Goal: Task Accomplishment & Management: Manage account settings

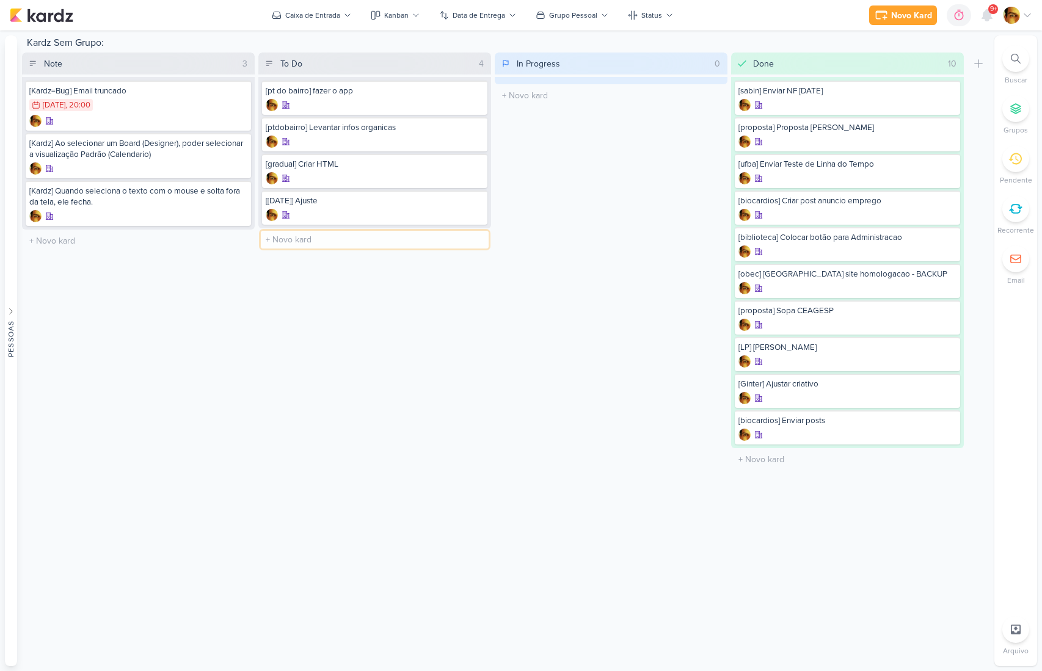
click at [294, 241] on input "text" at bounding box center [375, 240] width 228 height 18
type input "[ajustes] [DATE]"
click at [327, 247] on div at bounding box center [375, 252] width 218 height 12
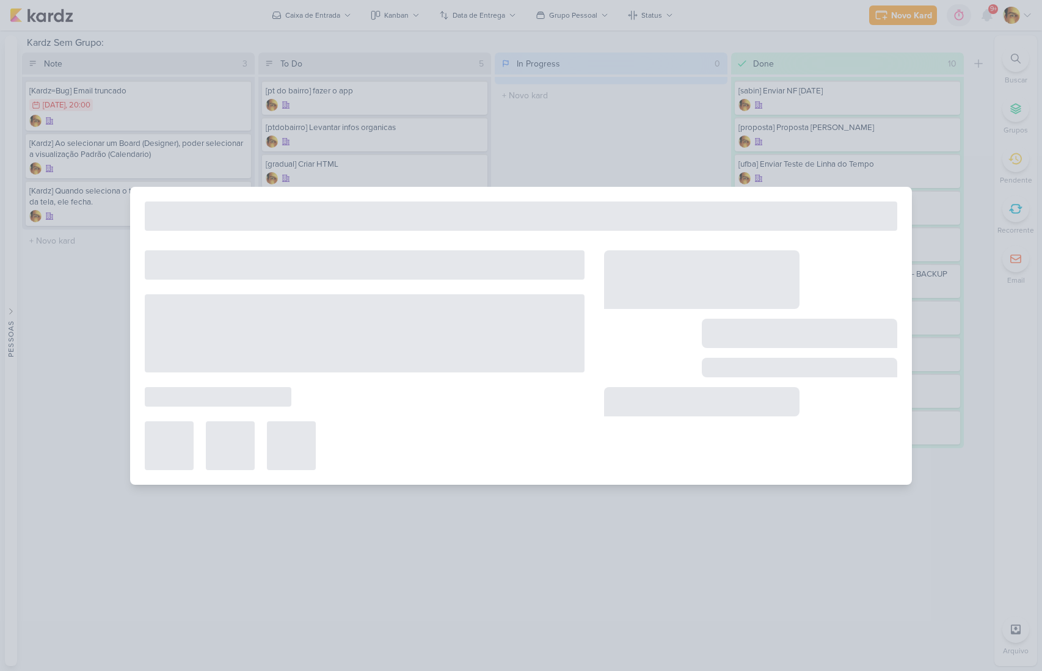
type input "[ajustes] [DATE]"
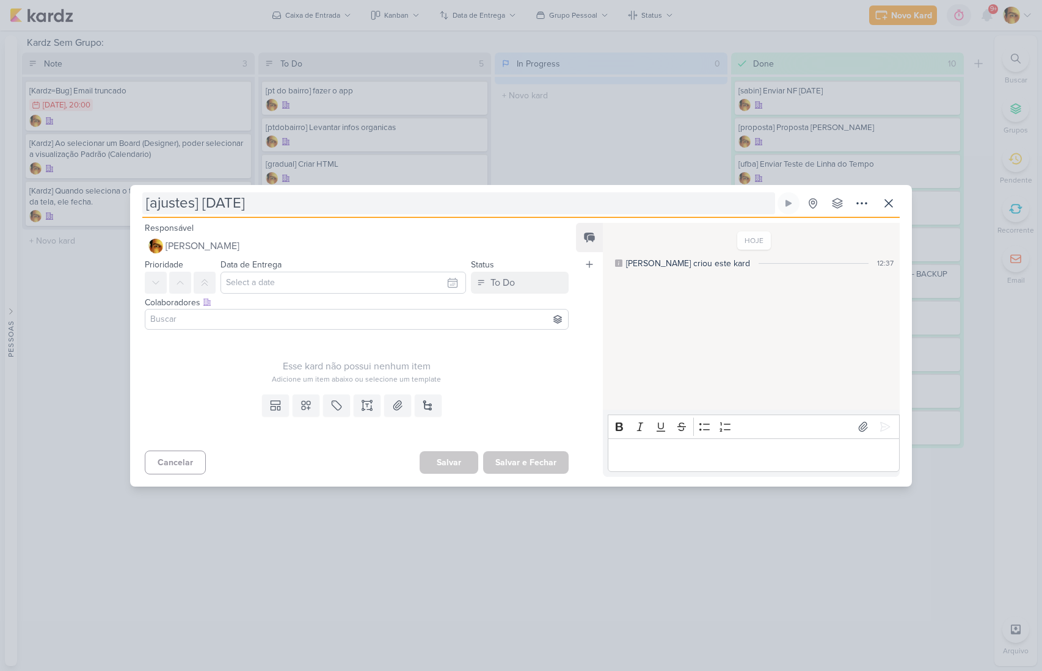
click at [205, 203] on input "[ajustes] [DATE]" at bounding box center [458, 203] width 633 height 22
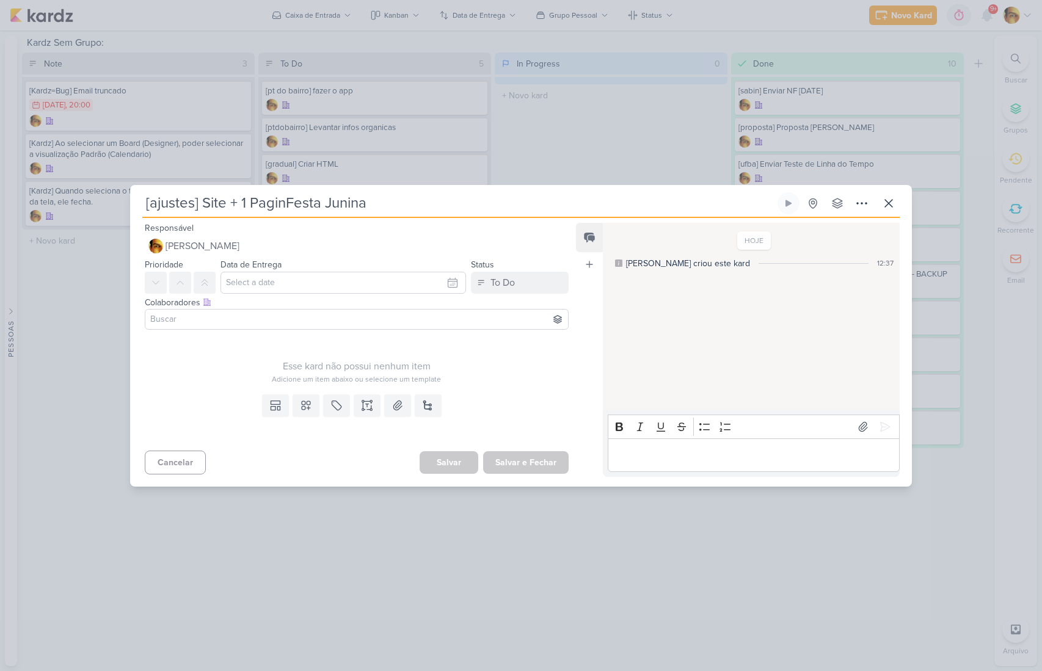
type input "[ajustes] Site + 1 PaginaFesta Junina"
type input "[ajustes] Site + 1 Pagina - [DATE]"
click at [216, 315] on input at bounding box center [357, 319] width 418 height 15
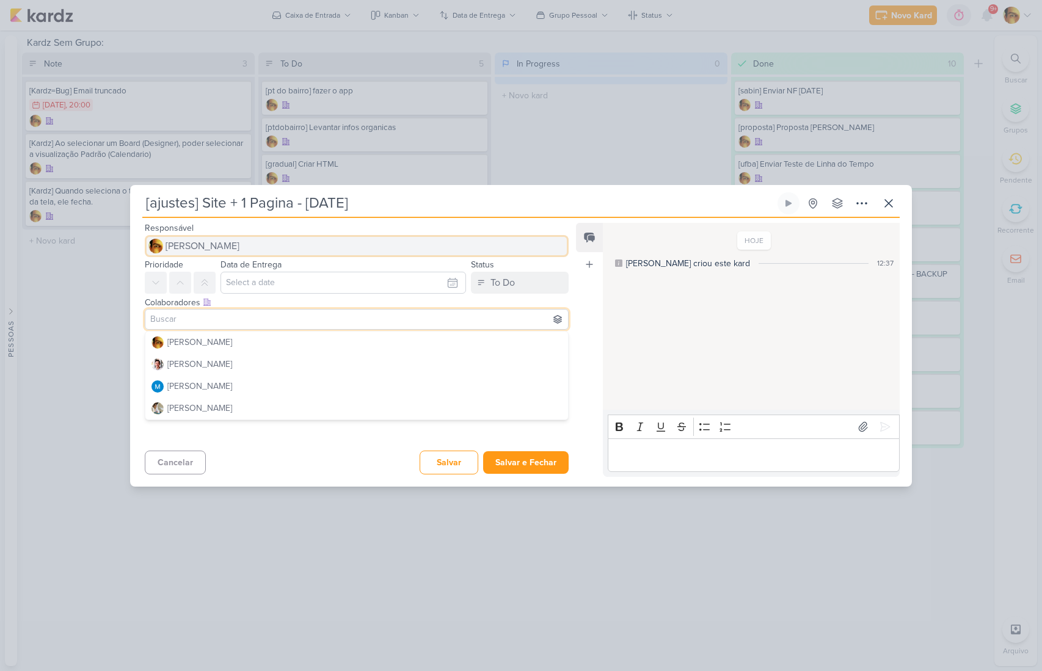
click at [232, 254] on button "[PERSON_NAME]" at bounding box center [357, 246] width 424 height 22
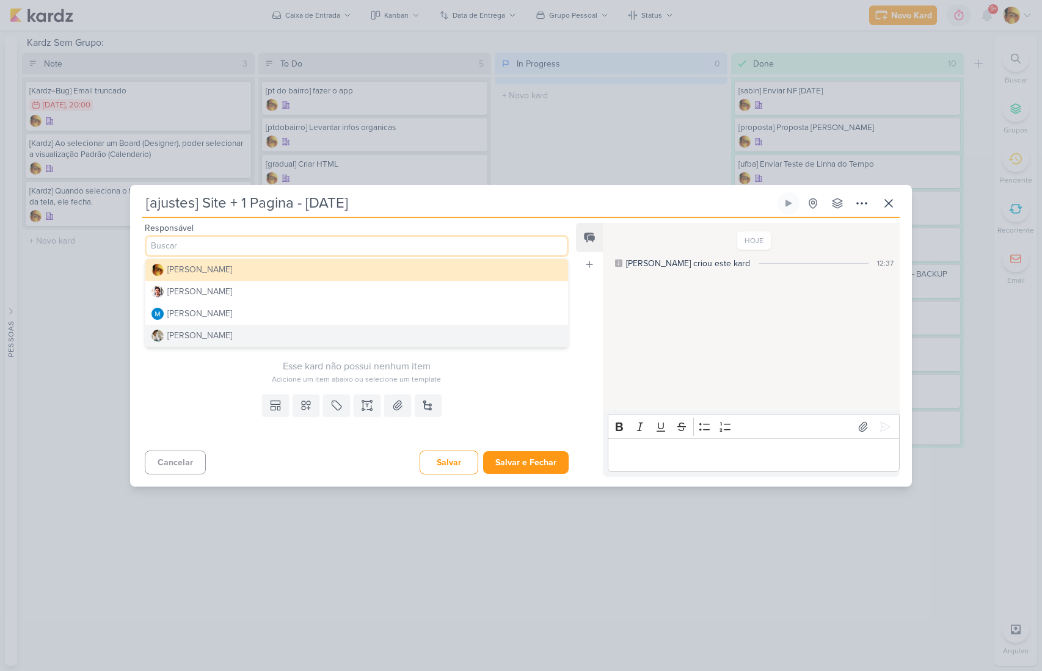
click at [226, 331] on button "[PERSON_NAME]" at bounding box center [356, 336] width 423 height 22
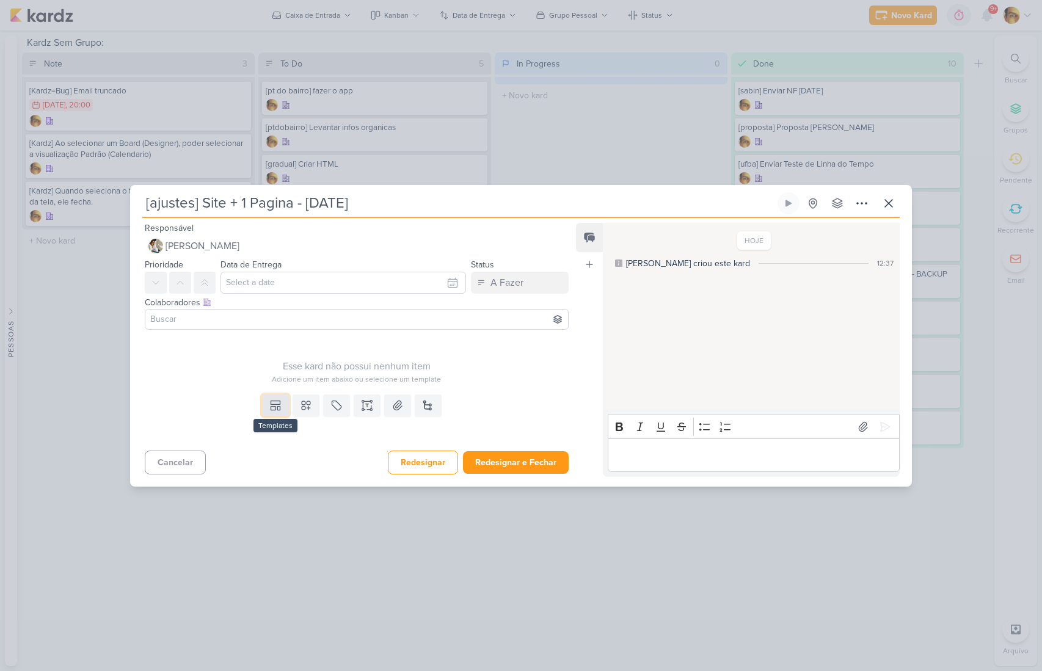
click at [280, 412] on button at bounding box center [275, 406] width 27 height 22
click at [286, 386] on button "Design" at bounding box center [313, 378] width 133 height 20
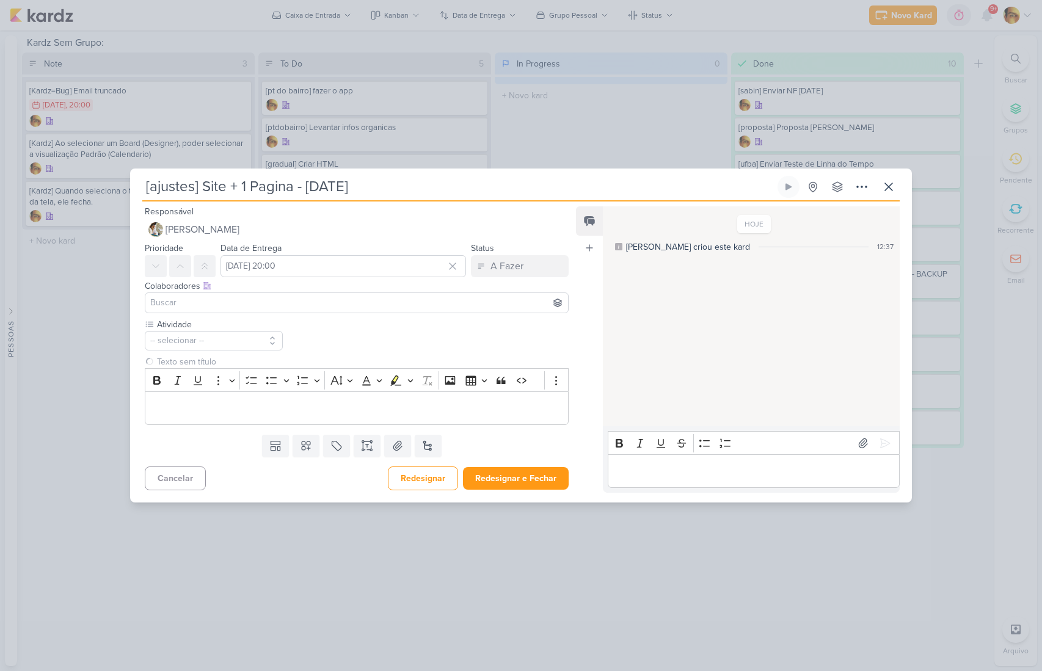
click at [299, 282] on div "Colaboradores Este kard pode ser visível a usuários da sua organização Este kar…" at bounding box center [357, 286] width 424 height 13
click at [299, 258] on input "[DATE] 20:00" at bounding box center [344, 266] width 246 height 22
click at [383, 385] on div "20" at bounding box center [392, 383] width 19 height 17
type input "[DATE] 20:00"
click at [205, 341] on button "-- selecionar --" at bounding box center [214, 341] width 138 height 20
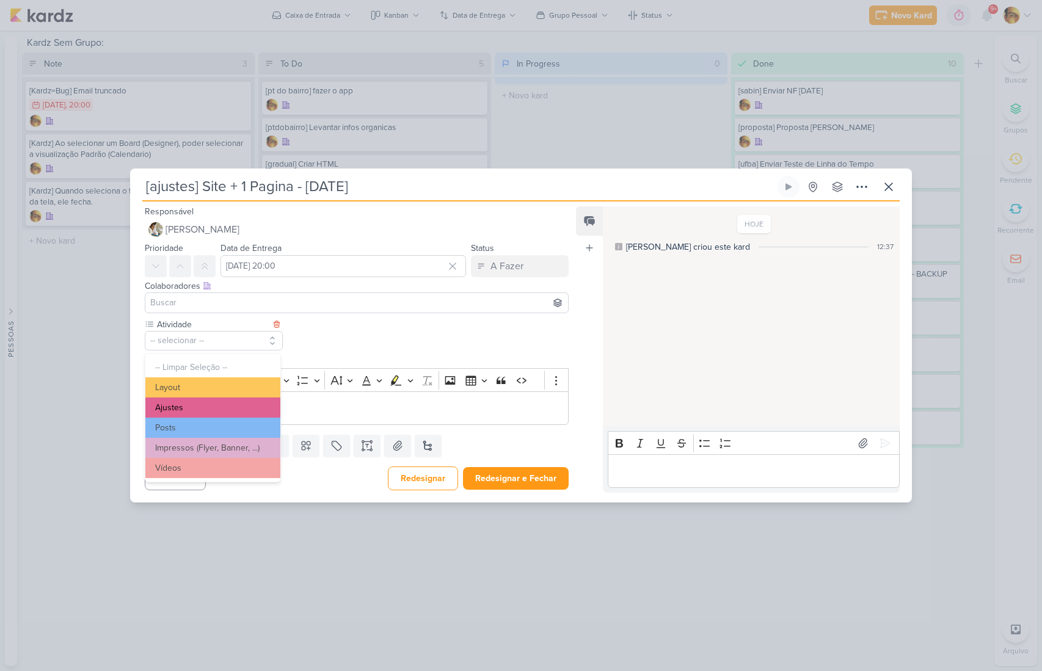
click at [214, 405] on button "Ajustes" at bounding box center [212, 408] width 135 height 20
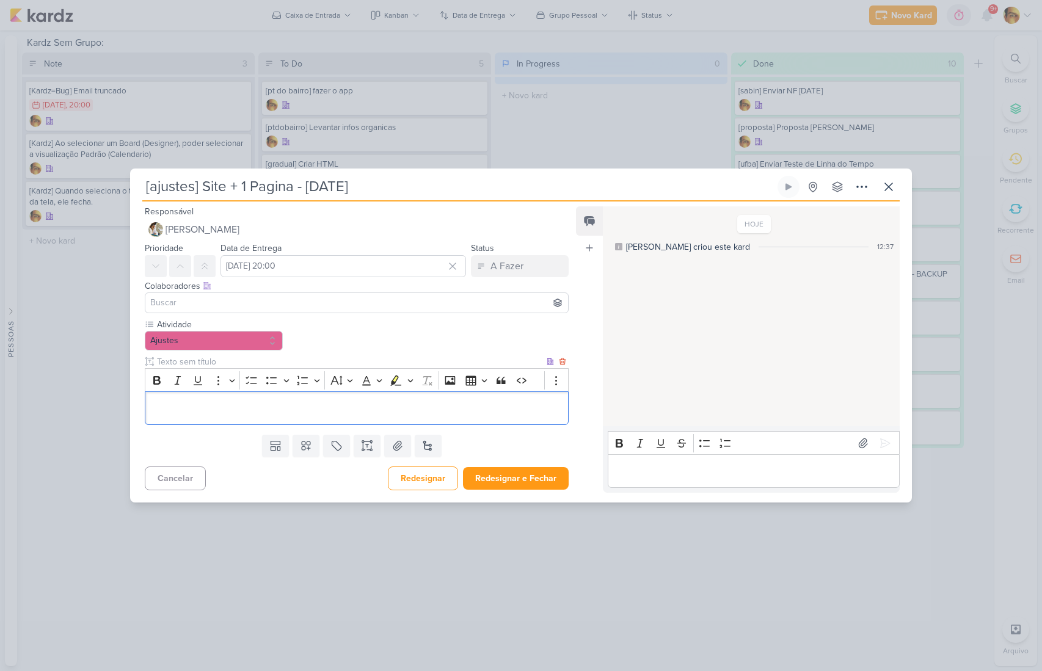
click at [221, 418] on div "Editor editing area: main" at bounding box center [357, 409] width 424 height 34
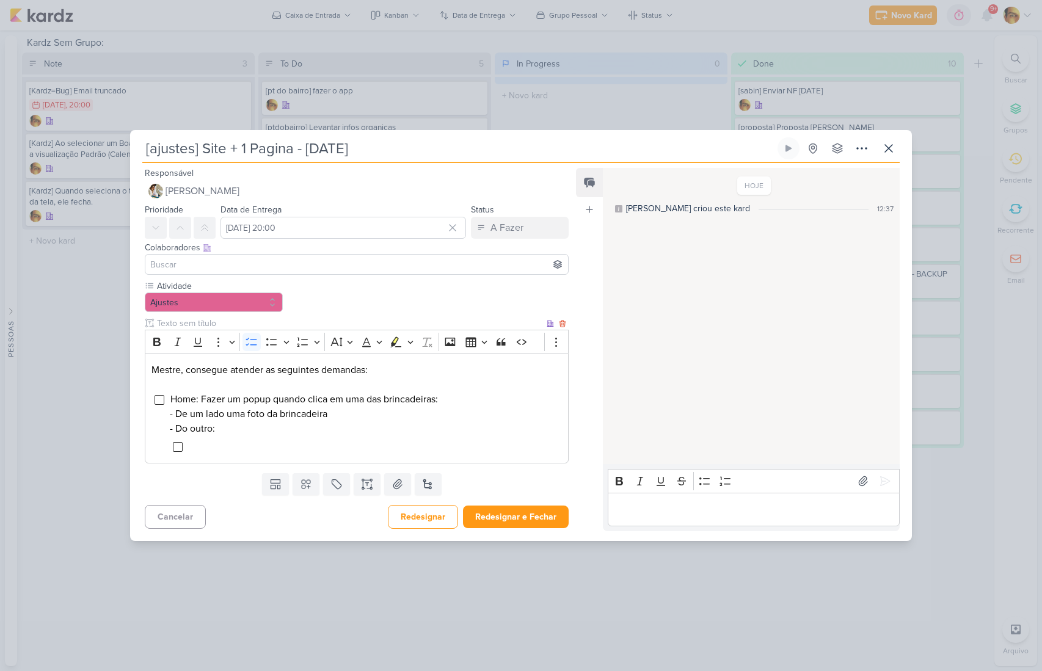
click at [188, 460] on div "Mestre, consegue atender as seguintes demandas: Home: Fazer um popup quando cli…" at bounding box center [357, 409] width 424 height 110
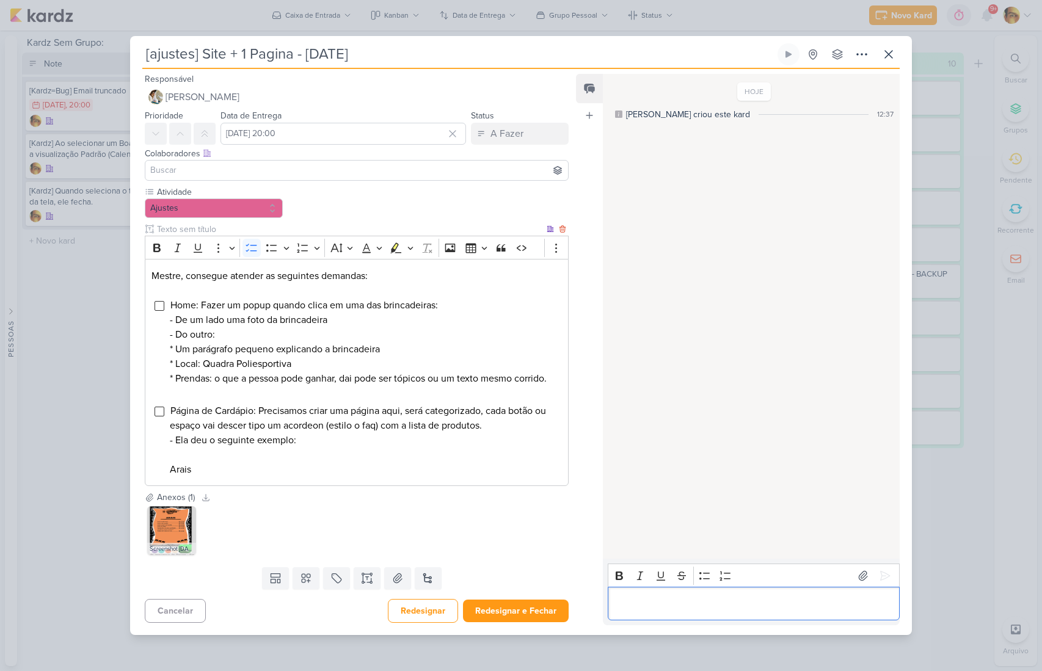
click at [293, 447] on span "Página de Cardápio: Precisamos criar uma página aqui, será categorizado, cada b…" at bounding box center [358, 440] width 376 height 71
click at [217, 477] on li "Página de Cardápio: Precisamos criar uma página aqui, será categorizado, cada b…" at bounding box center [366, 440] width 392 height 73
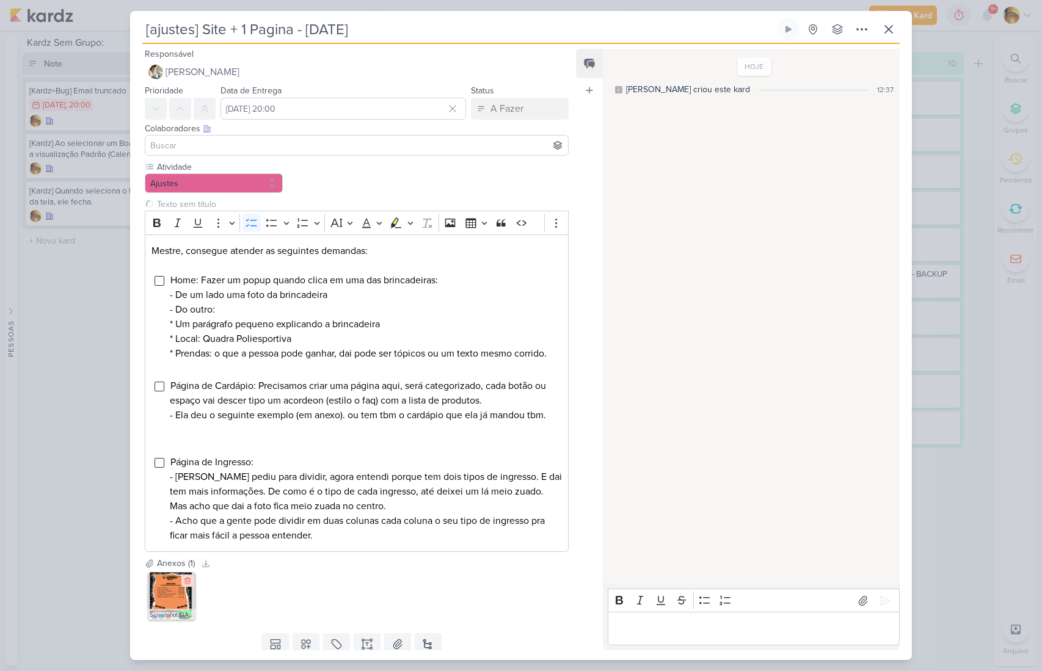
click at [188, 585] on icon at bounding box center [187, 581] width 9 height 9
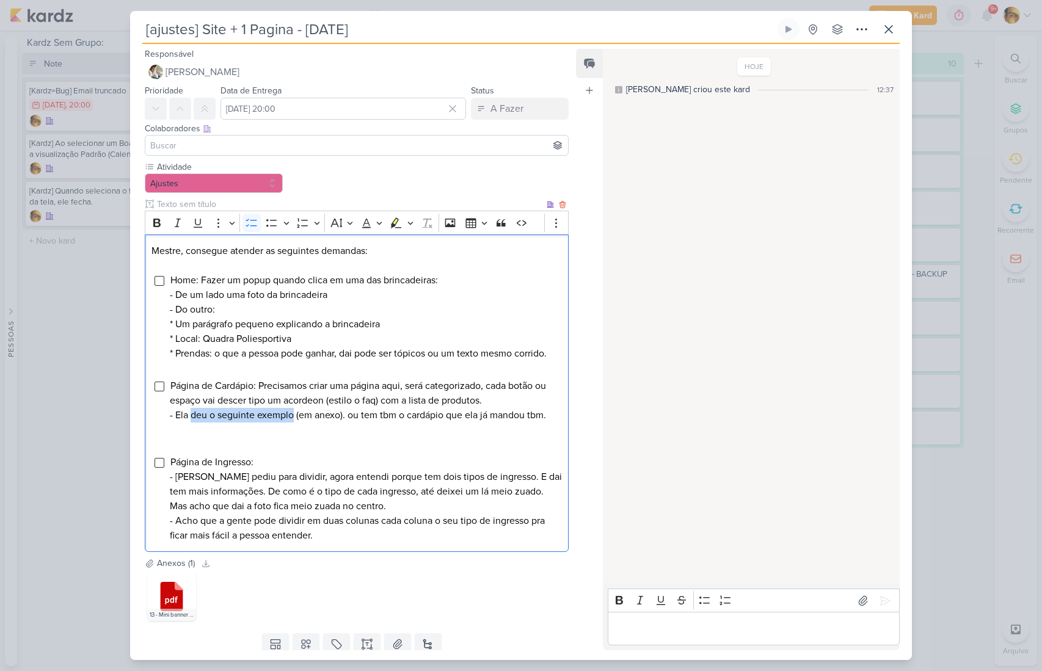
drag, startPoint x: 190, startPoint y: 429, endPoint x: 291, endPoint y: 433, distance: 100.9
click at [291, 422] on span "Página de Cardápio: Precisamos criar uma página aqui, será categorizado, cada b…" at bounding box center [358, 401] width 376 height 42
click at [359, 452] on li "Página de Cardápio: Precisamos criar uma página aqui, será categorizado, cada b…" at bounding box center [366, 415] width 392 height 73
drag, startPoint x: 288, startPoint y: 430, endPoint x: 493, endPoint y: 437, distance: 204.8
click at [493, 437] on li "Página de Cardápio: Precisamos criar uma página aqui, será categorizado, cada b…" at bounding box center [366, 415] width 392 height 73
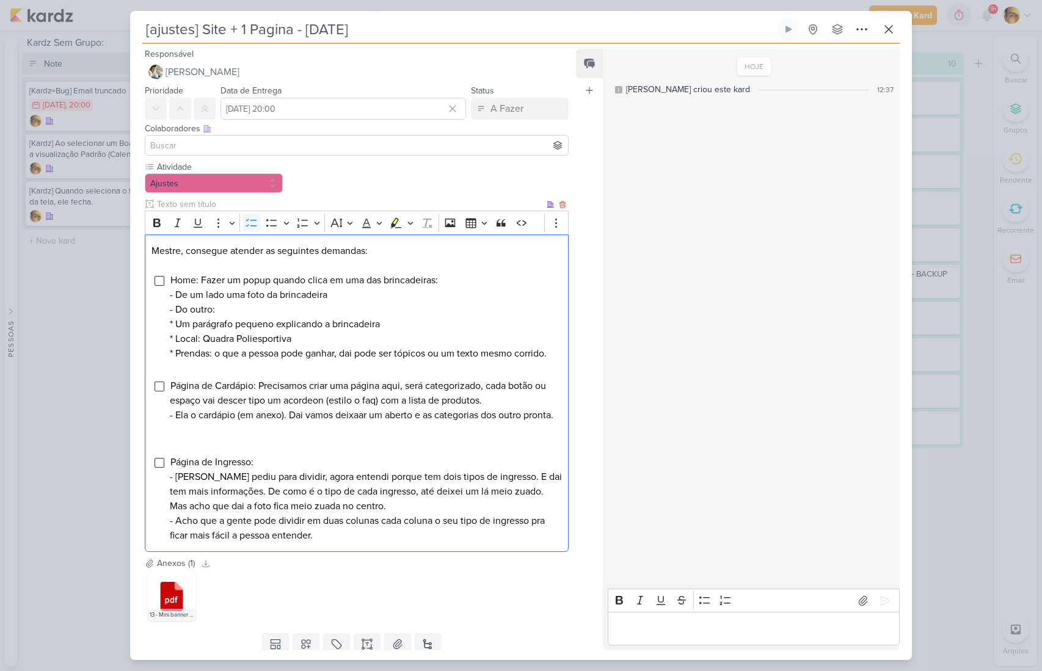
click at [272, 452] on li "Página de Cardápio: Precisamos criar uma página aqui, será categorizado, cada b…" at bounding box center [366, 415] width 392 height 73
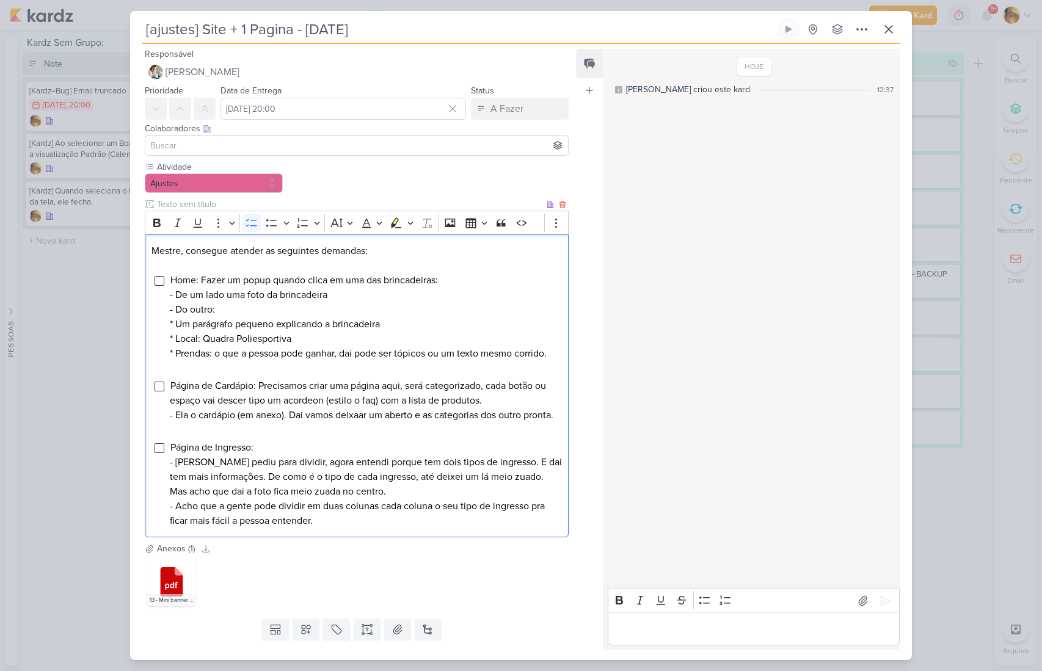
scroll to position [56, 0]
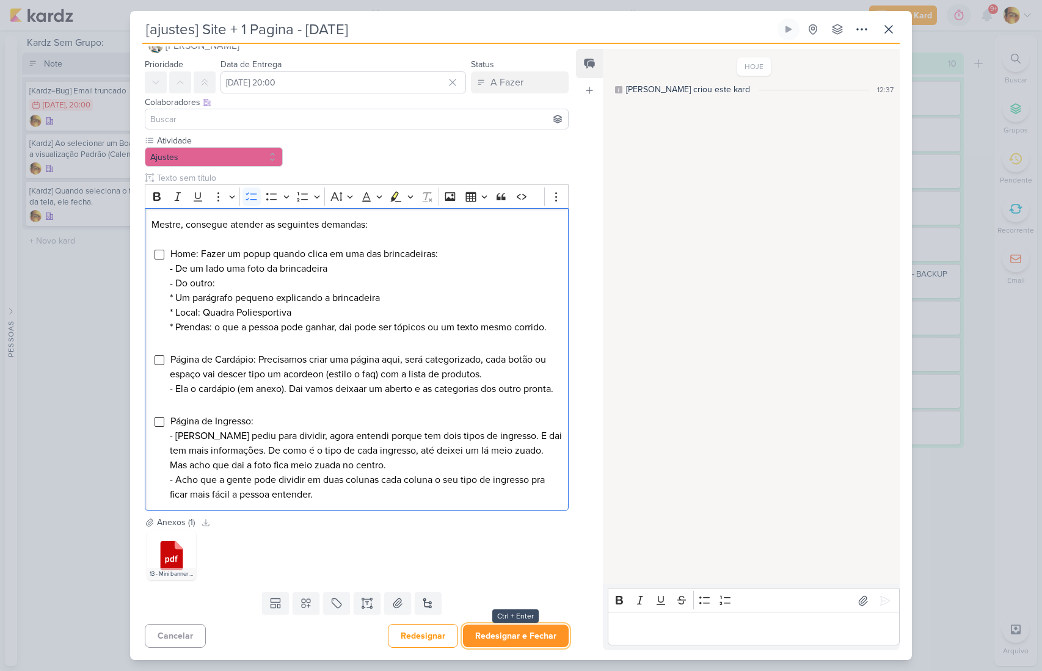
click at [491, 638] on button "Redesignar e Fechar" at bounding box center [516, 636] width 106 height 23
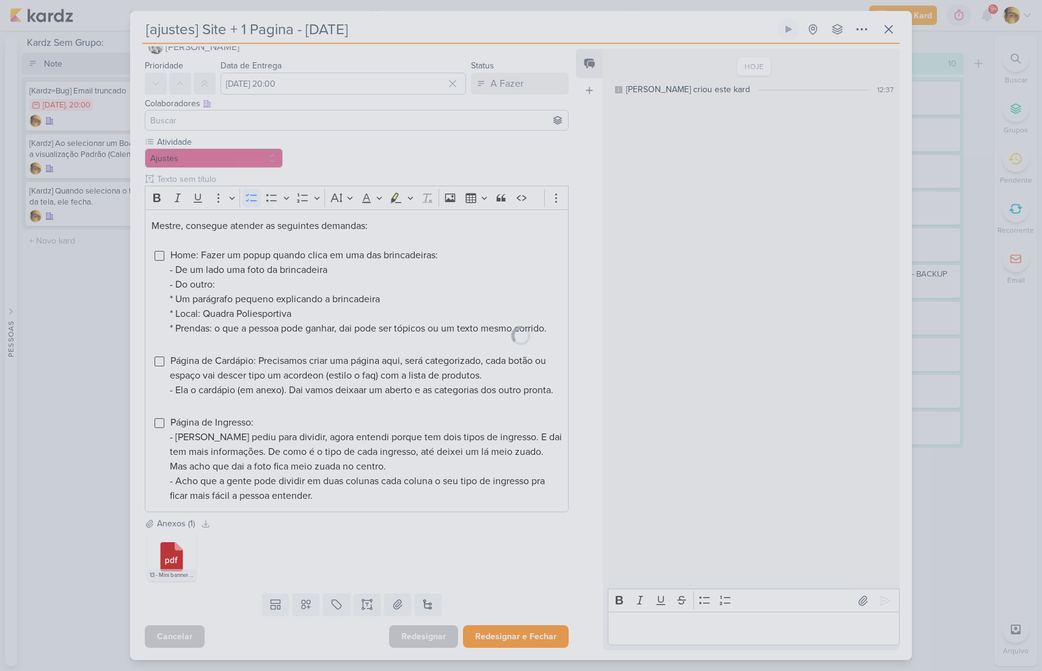
scroll to position [0, 0]
